Goal: Transaction & Acquisition: Purchase product/service

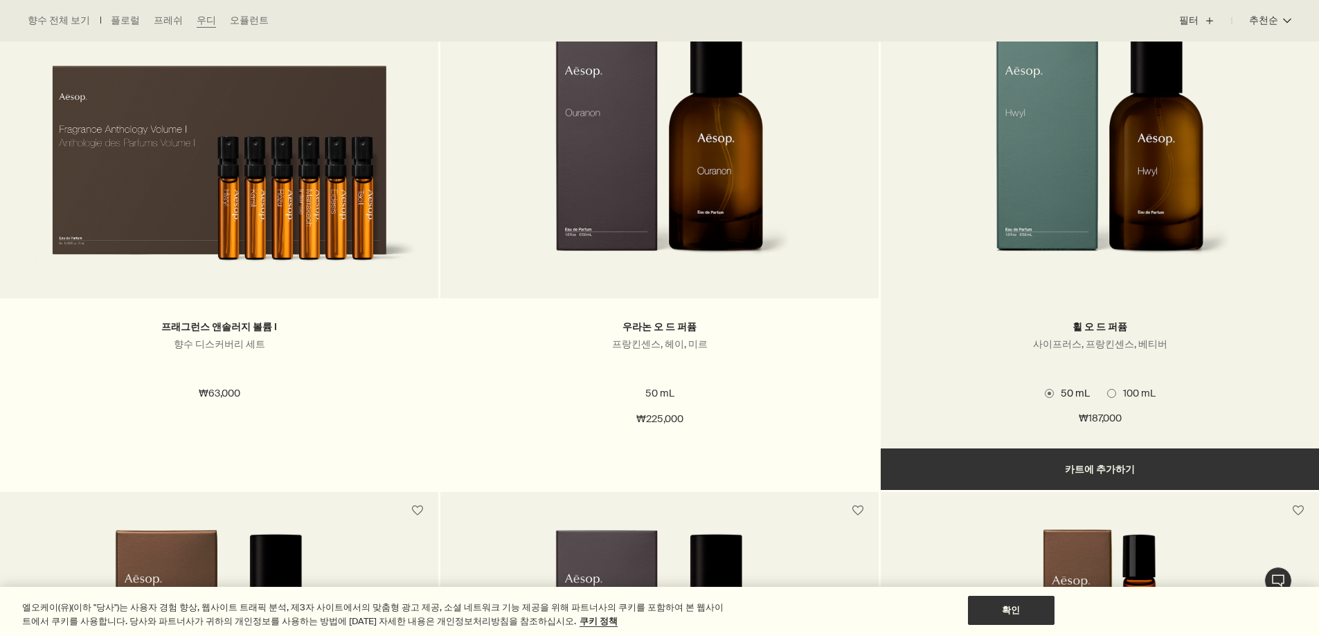
click at [1116, 393] on span "100 mL" at bounding box center [1135, 393] width 39 height 12
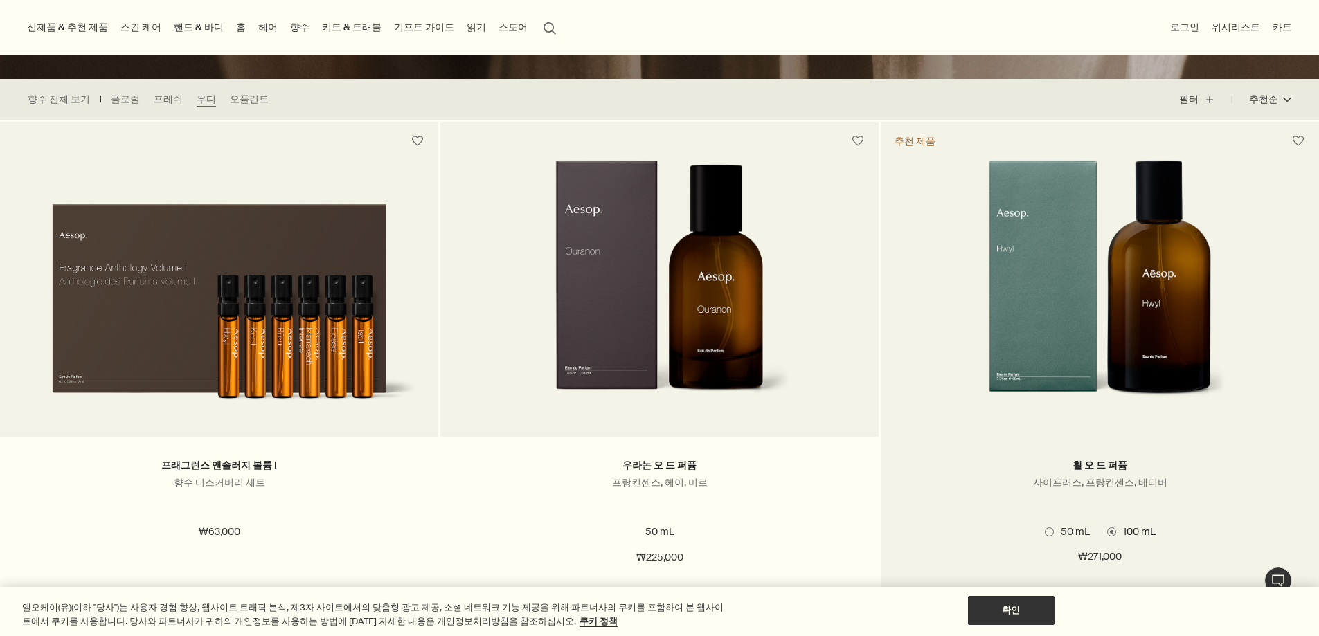
scroll to position [415, 0]
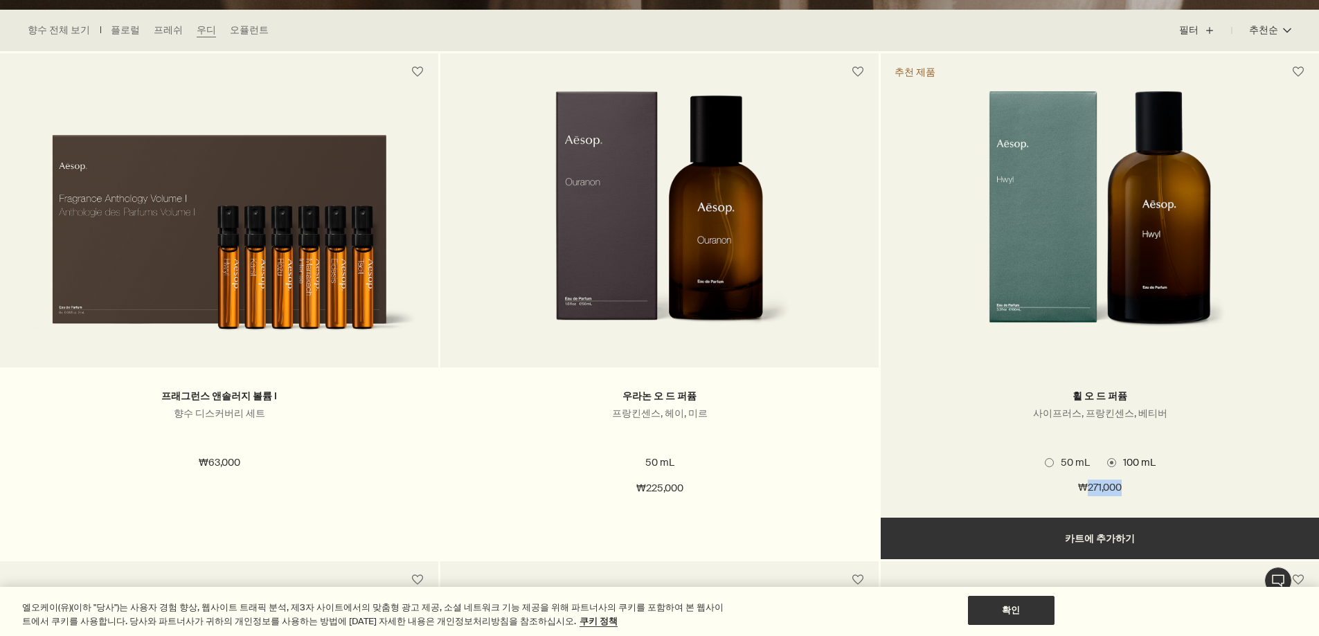
drag, startPoint x: 1086, startPoint y: 488, endPoint x: 1136, endPoint y: 492, distance: 50.0
click at [1136, 492] on div "₩271,000" at bounding box center [1100, 488] width 397 height 17
click at [1114, 491] on span "₩271,000" at bounding box center [1100, 488] width 44 height 17
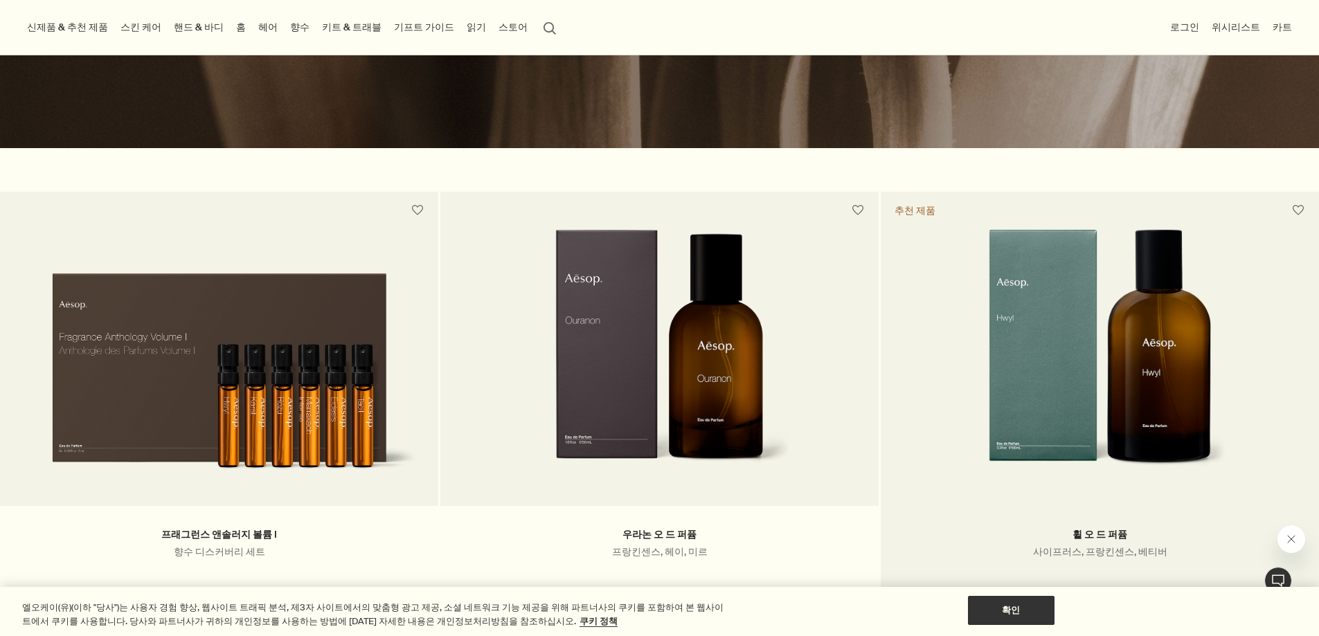
scroll to position [208, 0]
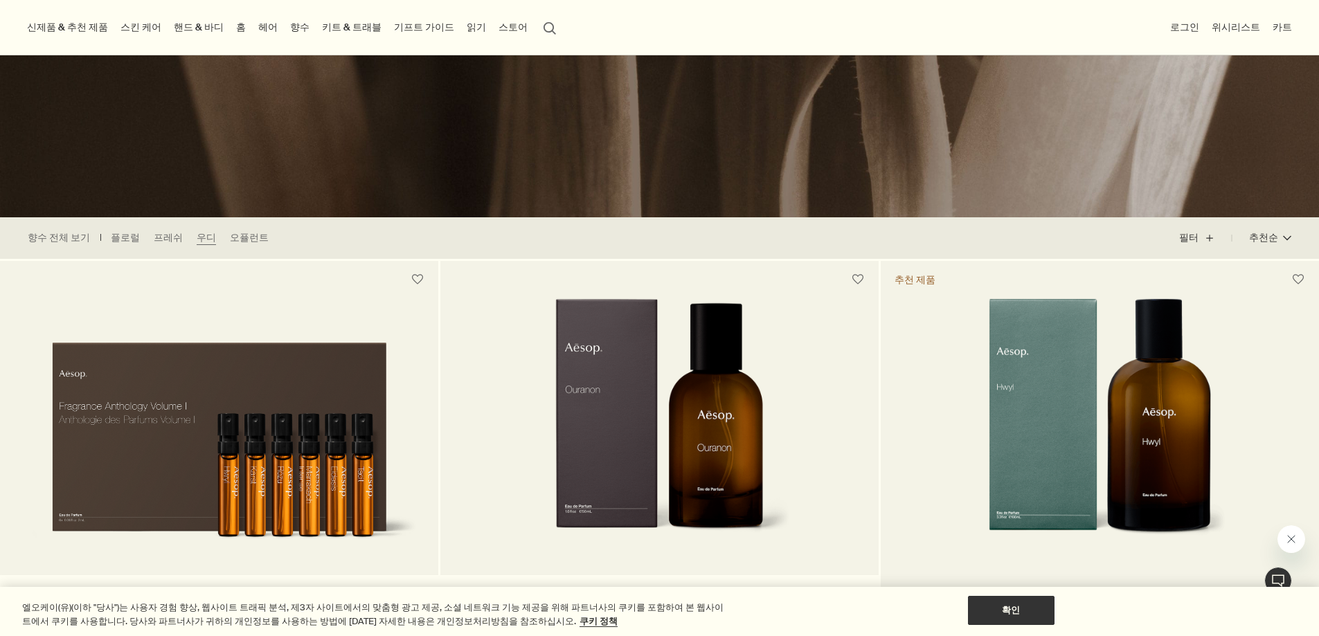
click at [1089, 391] on img at bounding box center [1100, 426] width 252 height 256
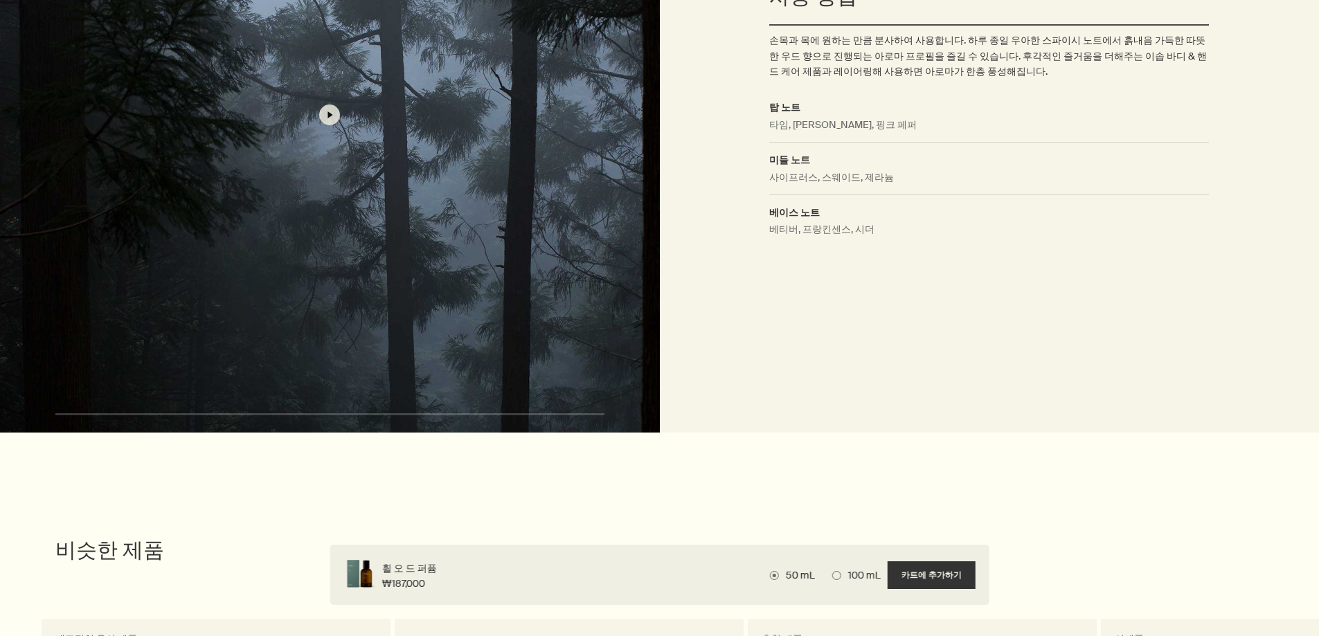
scroll to position [969, 0]
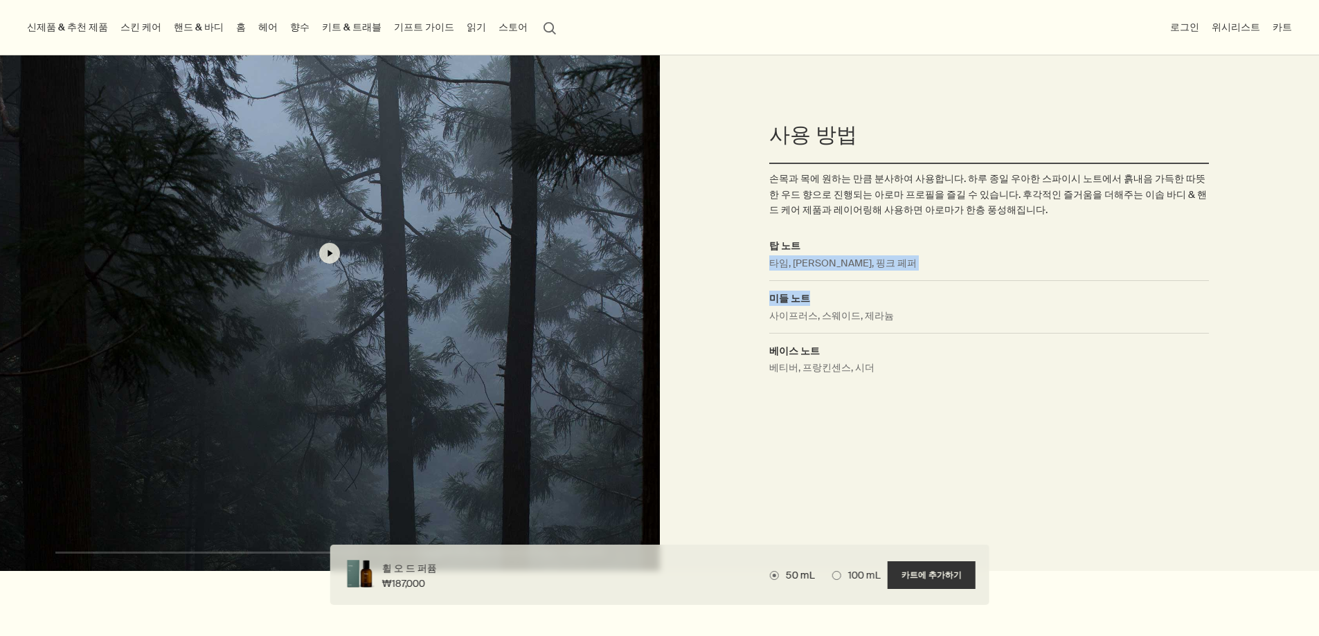
drag, startPoint x: 768, startPoint y: 268, endPoint x: 783, endPoint y: 316, distance: 50.6
click at [810, 285] on div "사용 방법 손목과 목에 원하는 만큼 분사하여 사용합니다. 하루 종일 우아한 스파이시 노트에서 흙내음 가득한 따뜻한 우드 향으로 진행되는 아로마…" at bounding box center [990, 253] width 660 height 636
drag, startPoint x: 778, startPoint y: 323, endPoint x: 816, endPoint y: 335, distance: 39.4
click at [816, 334] on dl "탑 노트 타임, 엘레미, 핑크 페퍼 미들 노트 사이프러스, 스웨이드, 제라늄 베이스 노트 베티버, 프랑킨센스, 시더" at bounding box center [989, 311] width 440 height 147
drag, startPoint x: 778, startPoint y: 361, endPoint x: 838, endPoint y: 368, distance: 60.6
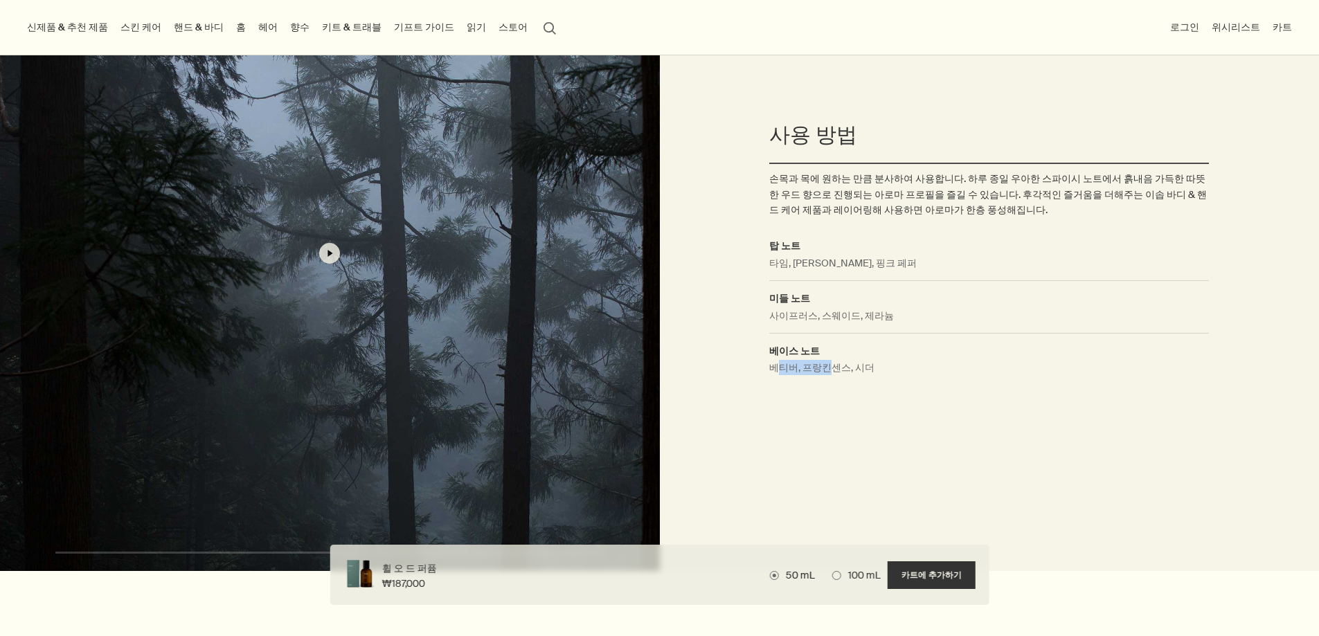
click at [831, 368] on dd "베티버, 프랑킨센스, 시더" at bounding box center [989, 372] width 440 height 25
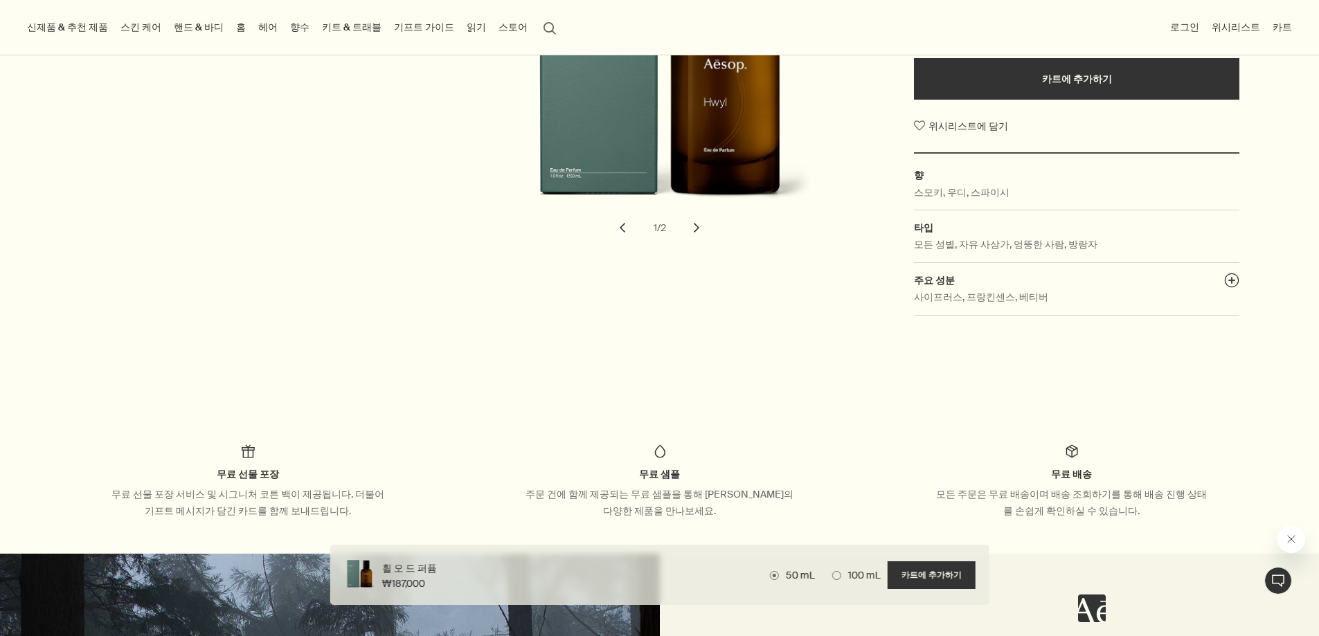
scroll to position [0, 0]
